Goal: Information Seeking & Learning: Compare options

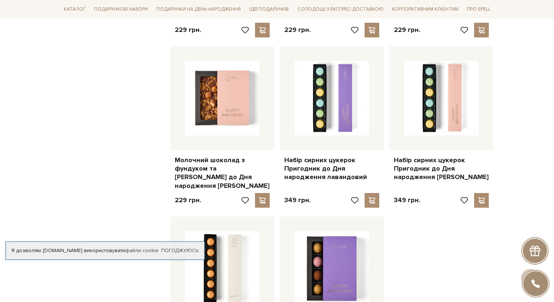
scroll to position [777, 0]
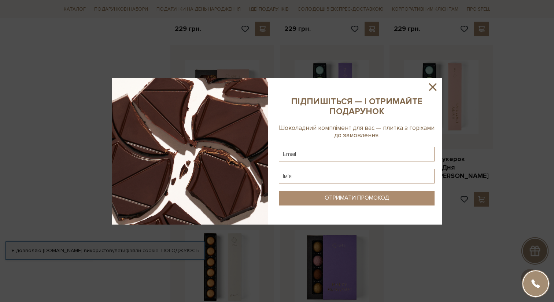
click at [435, 90] on icon at bounding box center [433, 87] width 12 height 12
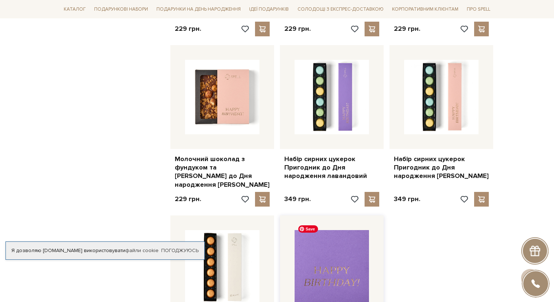
click at [335, 249] on img at bounding box center [332, 267] width 74 height 74
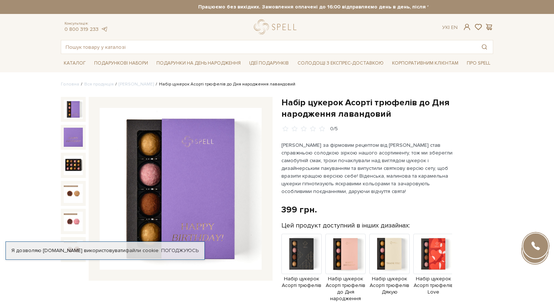
click at [204, 193] on img at bounding box center [181, 189] width 162 height 162
drag, startPoint x: 271, startPoint y: 190, endPoint x: 252, endPoint y: 284, distance: 95.8
click at [196, 155] on img at bounding box center [181, 189] width 162 height 162
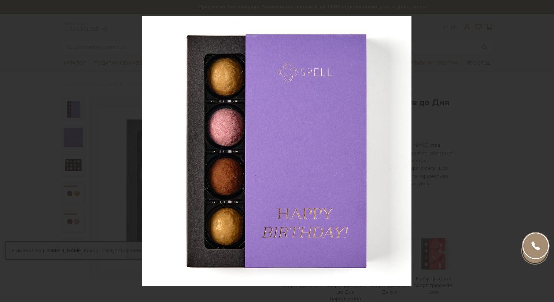
click at [473, 82] on div at bounding box center [277, 151] width 554 height 302
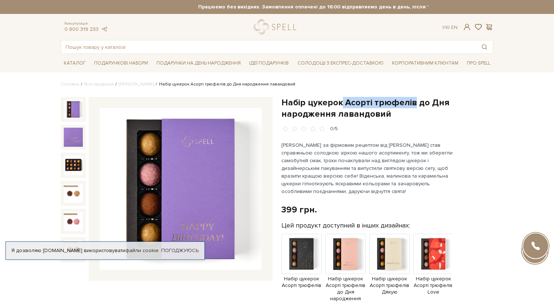
drag, startPoint x: 342, startPoint y: 103, endPoint x: 413, endPoint y: 103, distance: 70.4
click at [413, 103] on h1 "Набір цукерок Асорті трюфелів до Дня народження лавандовий" at bounding box center [388, 108] width 212 height 23
copy h1 "Асорті трюфелів"
drag, startPoint x: 340, startPoint y: 105, endPoint x: 279, endPoint y: 102, distance: 61.7
click at [279, 102] on div "Набір цукерок Асорті трюфелів до Дня народження лавандовий 0/5" at bounding box center [387, 275] width 221 height 357
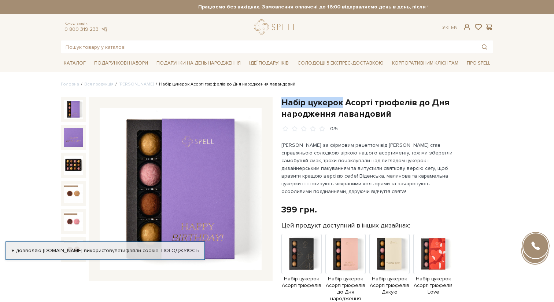
copy h1 "Набір цукерок"
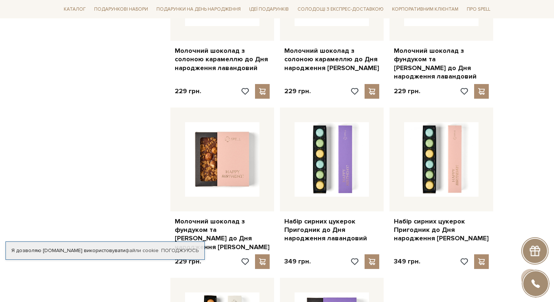
scroll to position [714, 0]
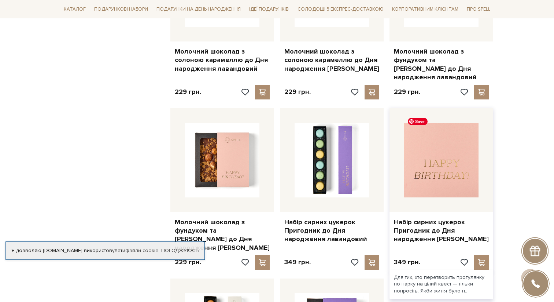
click at [433, 148] on img at bounding box center [441, 160] width 74 height 74
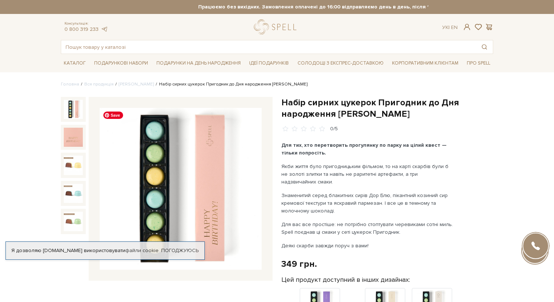
click at [172, 187] on img at bounding box center [181, 189] width 162 height 162
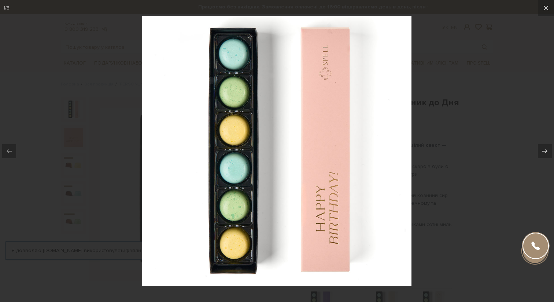
click at [445, 90] on div at bounding box center [277, 151] width 554 height 302
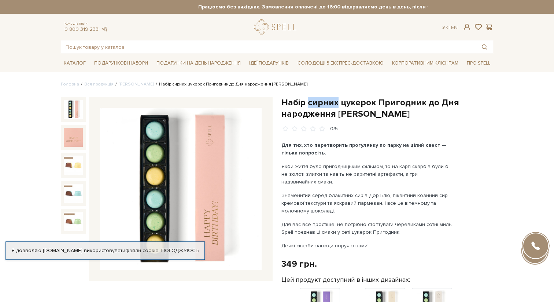
drag, startPoint x: 308, startPoint y: 103, endPoint x: 336, endPoint y: 103, distance: 27.5
click at [336, 103] on h1 "Набір сирних цукерок Пригодник до Дня народження рожевий" at bounding box center [388, 108] width 212 height 23
copy h1 "сирних"
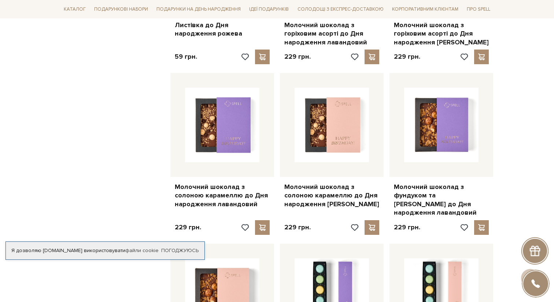
scroll to position [568, 0]
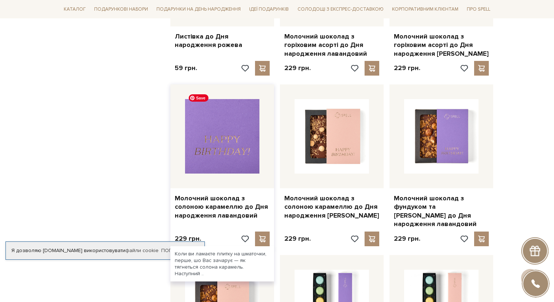
click at [251, 134] on img at bounding box center [222, 136] width 74 height 74
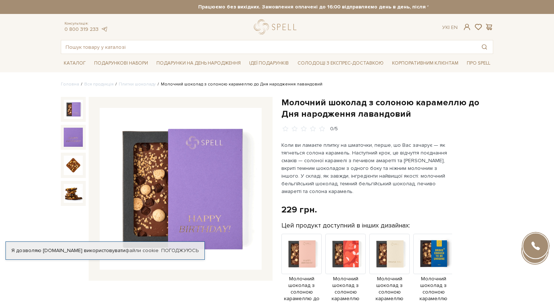
click at [193, 160] on img at bounding box center [181, 189] width 162 height 162
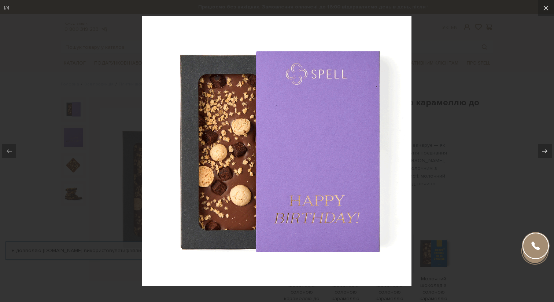
click at [498, 117] on div at bounding box center [277, 151] width 554 height 302
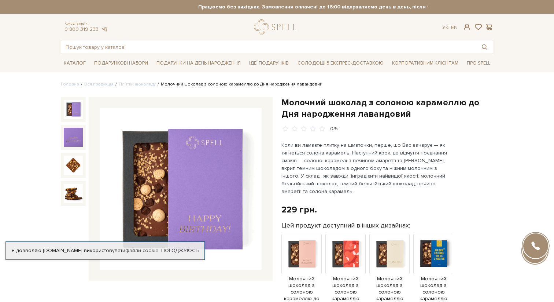
click at [281, 102] on div "Молочний шоколад з солоною карамеллю до Дня народження лавандовий 0/5 229 грн." at bounding box center [387, 282] width 221 height 370
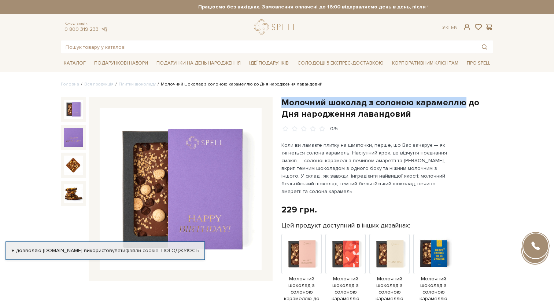
copy h1 "Молочний шоколад з солоною карамеллю"
drag, startPoint x: 459, startPoint y: 103, endPoint x: 281, endPoint y: 100, distance: 178.2
click at [281, 100] on div "Молочний шоколад з солоною карамеллю до Дня народження лавандовий 0/5 229 грн." at bounding box center [387, 282] width 221 height 370
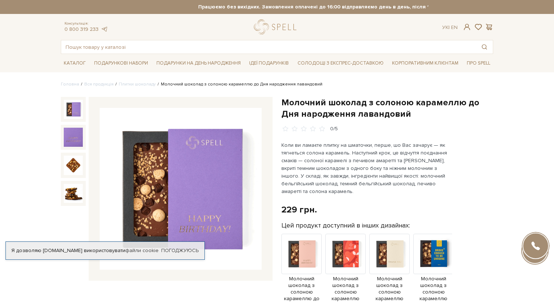
click at [381, 111] on h1 "Молочний шоколад з солоною карамеллю до Дня народження лавандовий" at bounding box center [388, 108] width 212 height 23
drag, startPoint x: 365, startPoint y: 100, endPoint x: 281, endPoint y: 99, distance: 84.0
click at [281, 99] on div "Молочний шоколад з солоною карамеллю до Дня народження лавандовий 0/5 229 грн." at bounding box center [387, 282] width 221 height 370
copy h1 "Молочний шоколад"
click at [349, 107] on h1 "Молочний шоколад з солоною карамеллю до Дня народження лавандовий" at bounding box center [388, 108] width 212 height 23
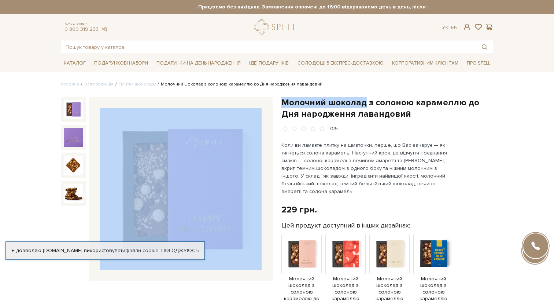
drag, startPoint x: 363, startPoint y: 101, endPoint x: 252, endPoint y: 101, distance: 111.5
click at [252, 101] on div "Молочний шоколад з солоною карамеллю до Дня народження лавандовий 0/5" at bounding box center [276, 291] width 441 height 388
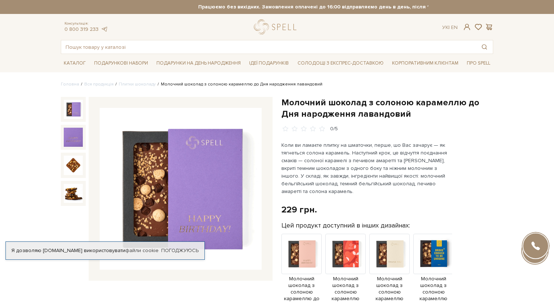
click at [290, 100] on h1 "Молочний шоколад з солоною карамеллю до Дня народження лавандовий" at bounding box center [388, 108] width 212 height 23
drag, startPoint x: 280, startPoint y: 100, endPoint x: 364, endPoint y: 102, distance: 83.6
click at [364, 102] on div "Молочний шоколад з солоною карамеллю до Дня народження лавандовий 0/5 229 грн." at bounding box center [387, 282] width 221 height 370
copy h1 "Молочний шоколад"
